Goal: Find specific page/section: Find specific page/section

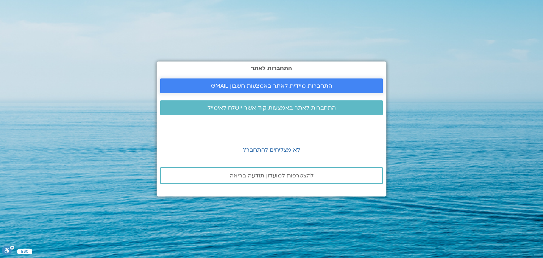
click at [310, 85] on span "התחברות מיידית לאתר באמצעות חשבון GMAIL" at bounding box center [271, 86] width 121 height 6
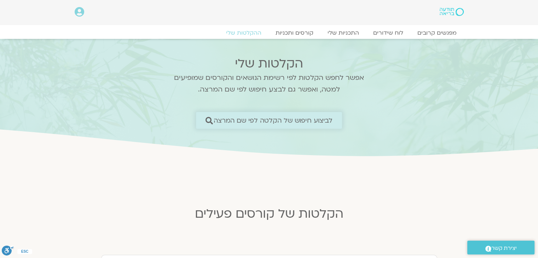
click at [290, 123] on span "לביצוע חיפוש של הקלטה לפי שם המרצה" at bounding box center [273, 120] width 119 height 7
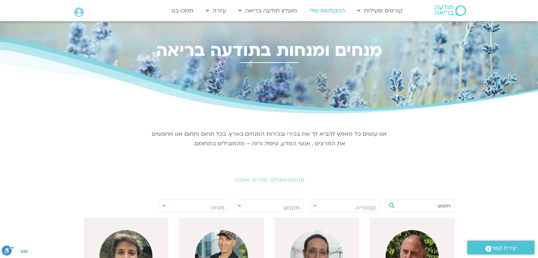
click at [337, 10] on link "ההקלטות שלי" at bounding box center [327, 10] width 42 height 13
